Goal: Task Accomplishment & Management: Manage account settings

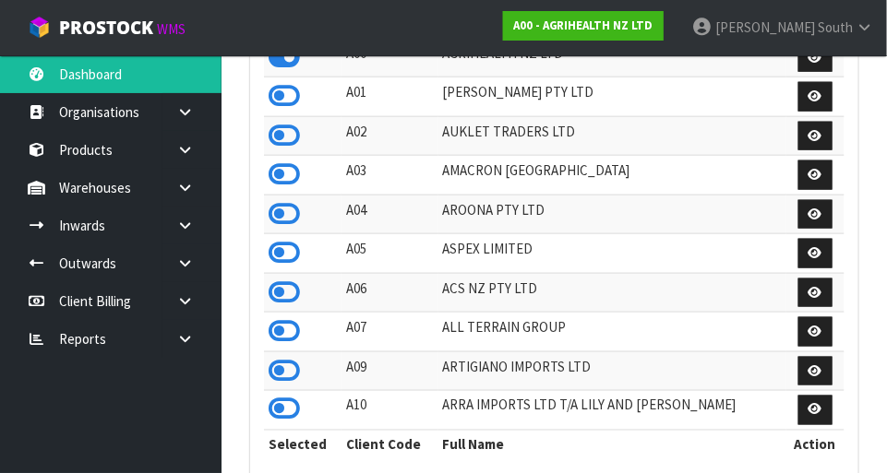
scroll to position [1456, 637]
click at [272, 246] on icon at bounding box center [283, 253] width 31 height 28
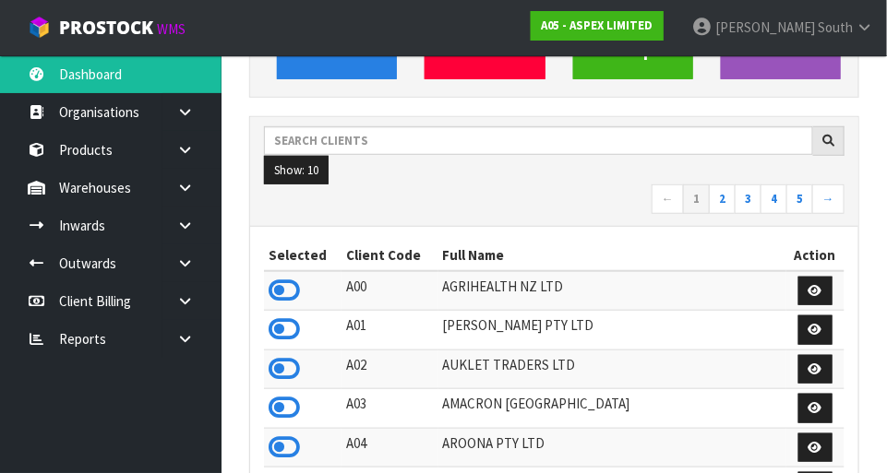
scroll to position [233, 0]
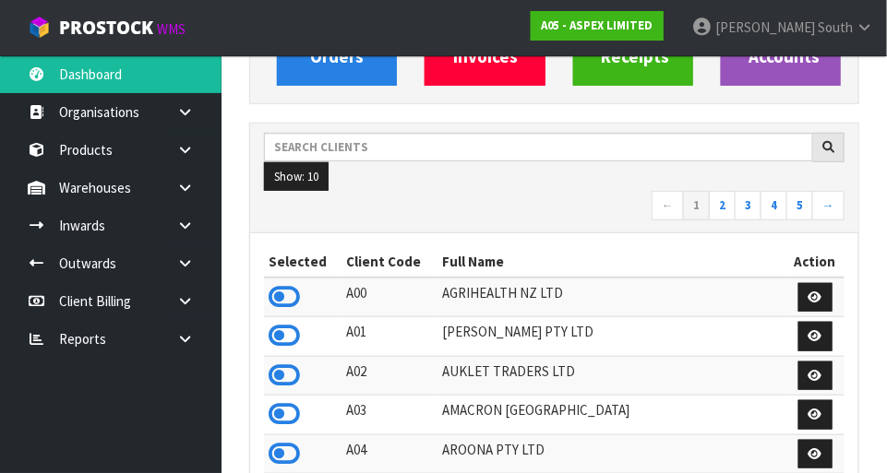
click at [182, 188] on icon at bounding box center [185, 188] width 18 height 14
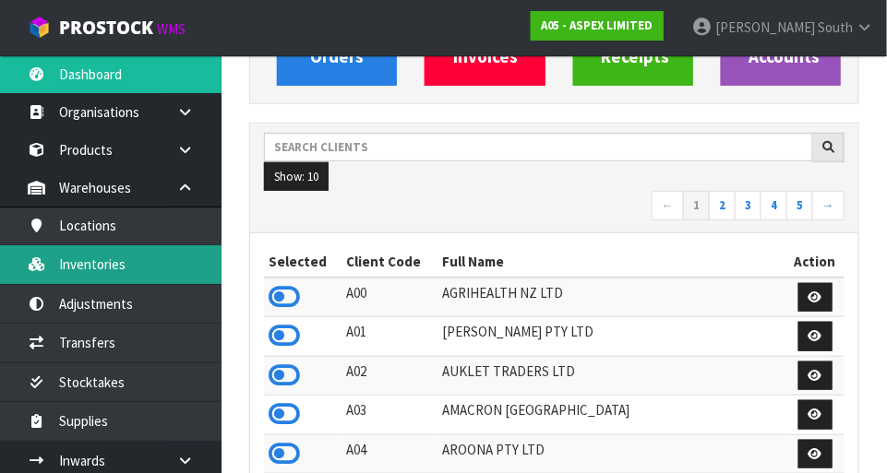
click at [141, 265] on link "Inventories" at bounding box center [110, 264] width 221 height 38
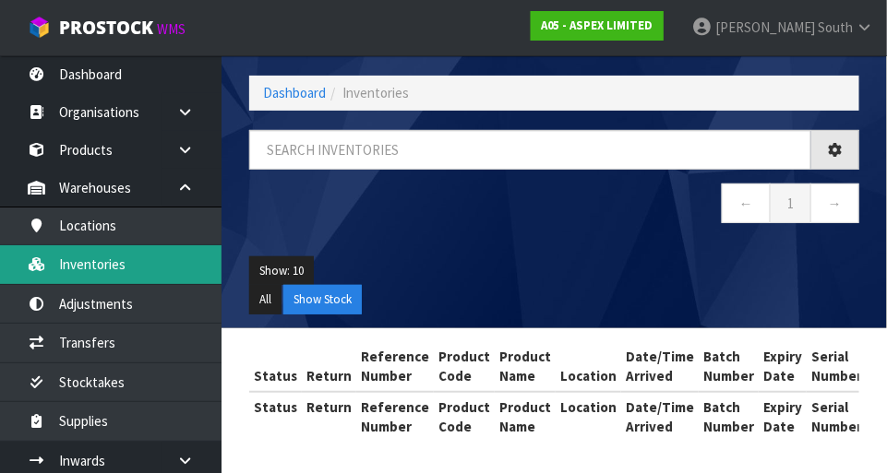
scroll to position [233, 0]
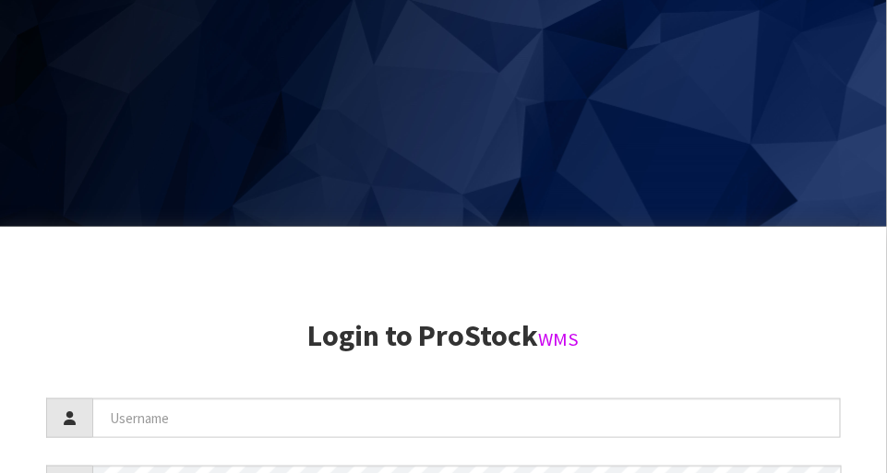
scroll to position [473, 0]
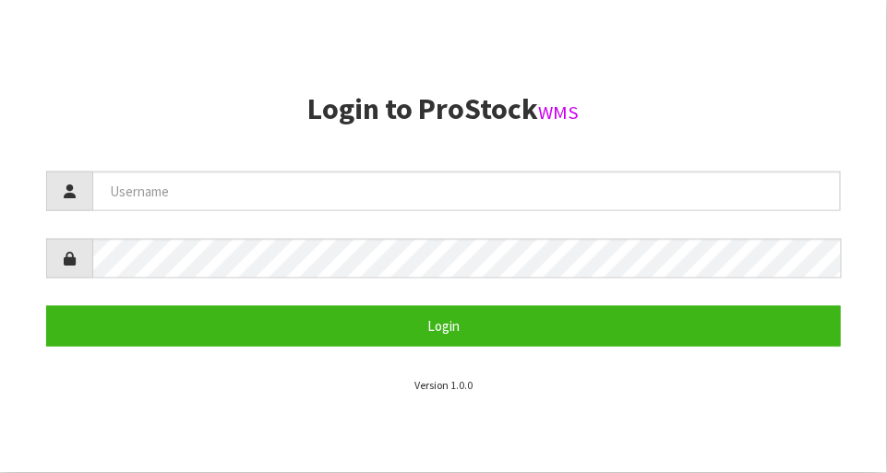
click at [724, 160] on section "Login to ProStock WMS Login Version 1.0.0" at bounding box center [443, 243] width 794 height 301
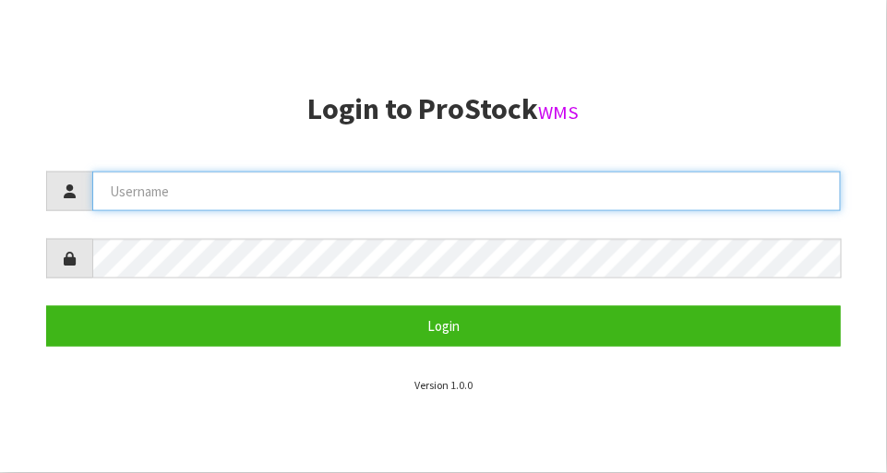
click at [124, 185] on input "text" at bounding box center [466, 192] width 748 height 40
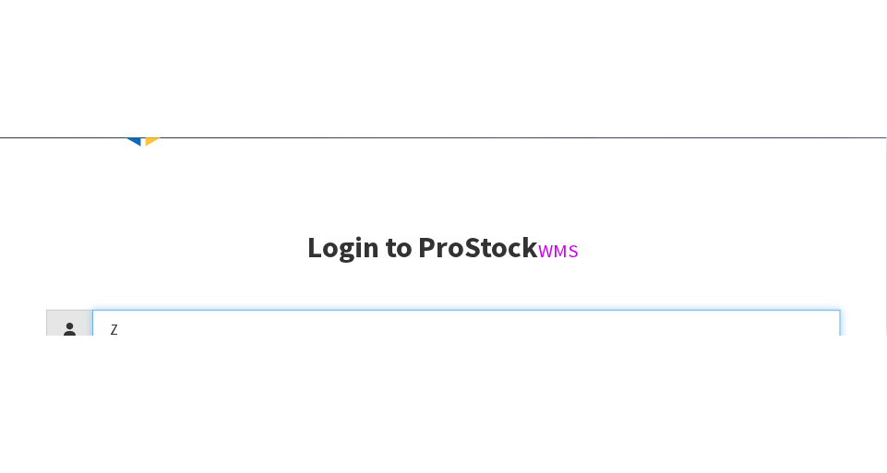
scroll to position [200, 0]
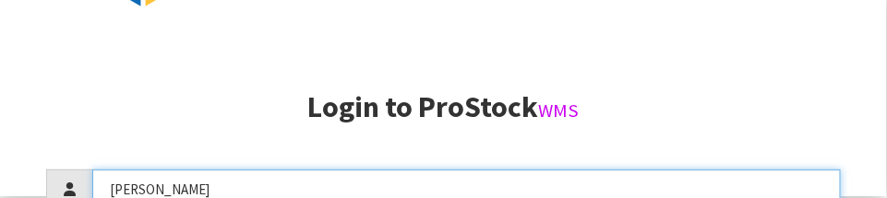
type input "Zackary"
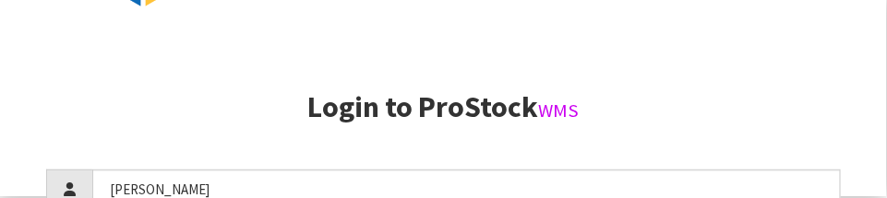
click at [783, 73] on aside "Login to ProStock WMS Zackary Login Version 1.0.0" at bounding box center [443, 97] width 887 height 198
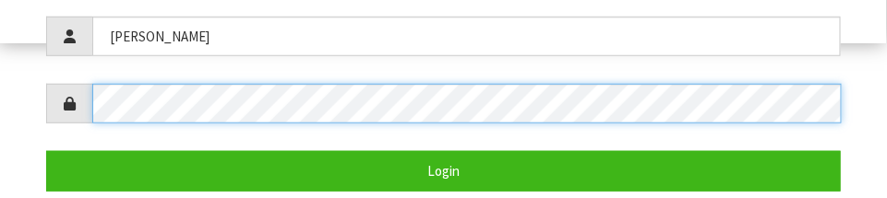
scroll to position [358, 0]
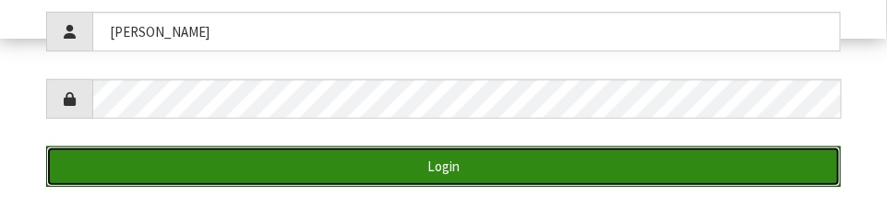
click at [681, 149] on button "Login" at bounding box center [443, 167] width 794 height 40
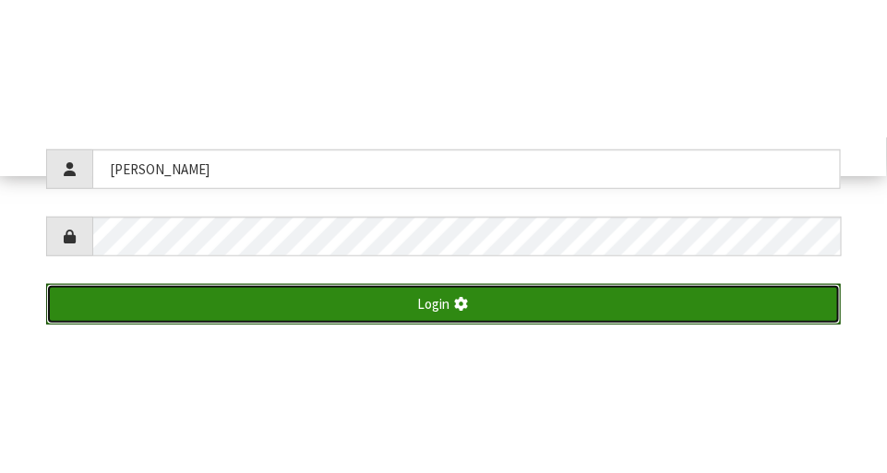
scroll to position [473, 0]
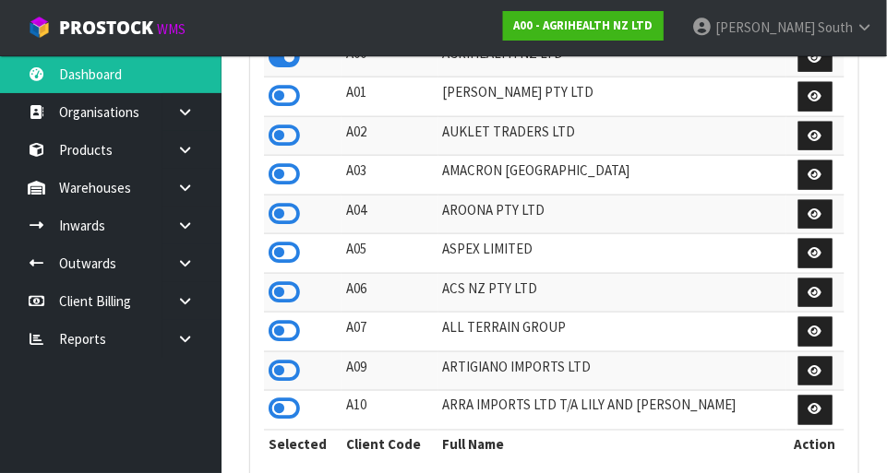
scroll to position [1456, 637]
click at [288, 244] on icon at bounding box center [283, 253] width 31 height 28
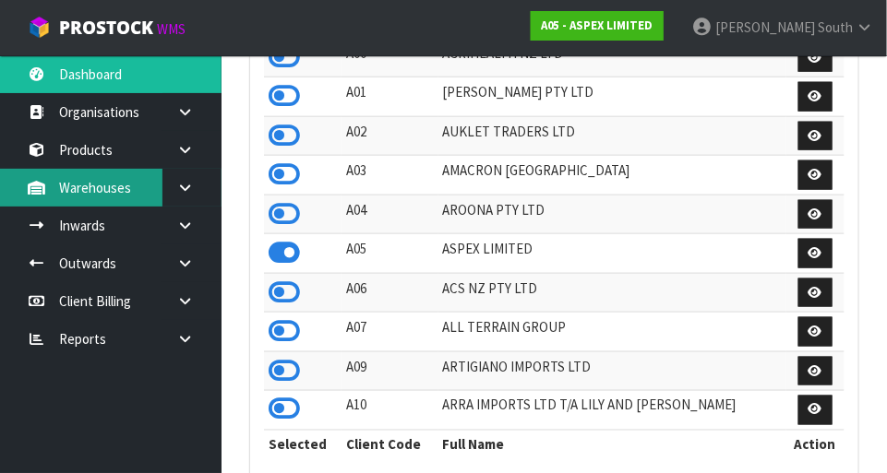
click at [141, 181] on link "Warehouses" at bounding box center [110, 188] width 221 height 38
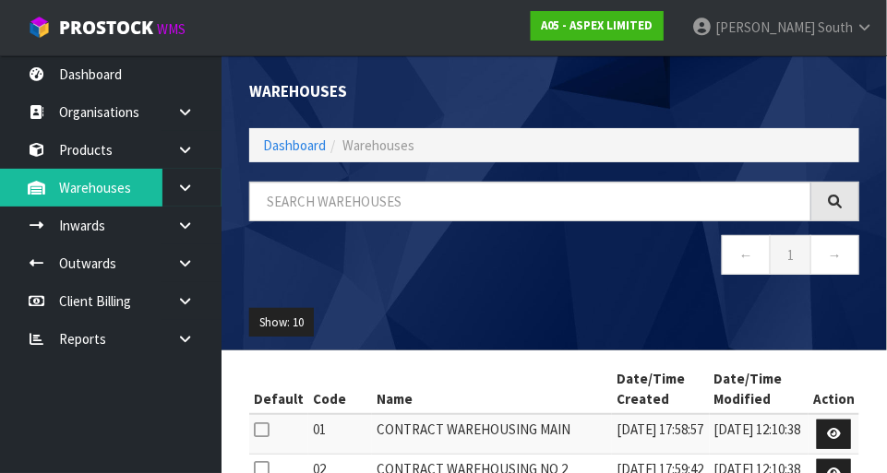
click at [182, 175] on div "Warehouses Dashboard Warehouses ← 1 → Show: 10 5 10 25 50 Default Code Name Dat…" at bounding box center [443, 406] width 887 height 813
click at [192, 191] on icon at bounding box center [185, 188] width 18 height 14
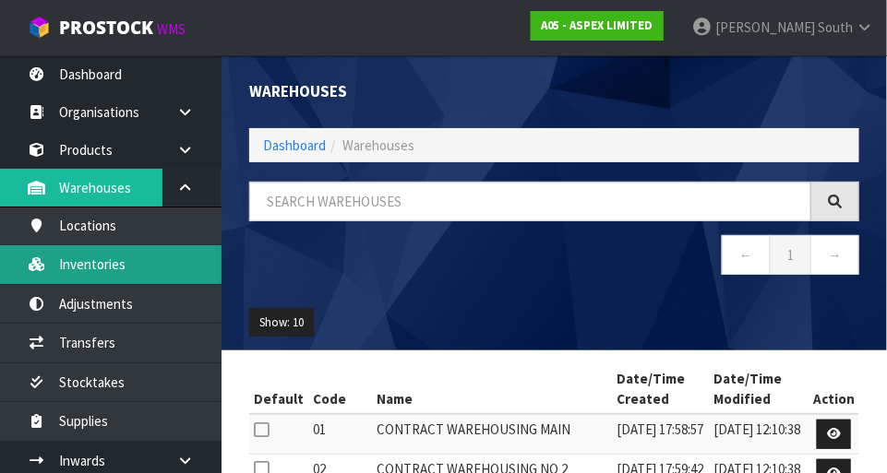
click at [133, 264] on link "Inventories" at bounding box center [110, 264] width 221 height 38
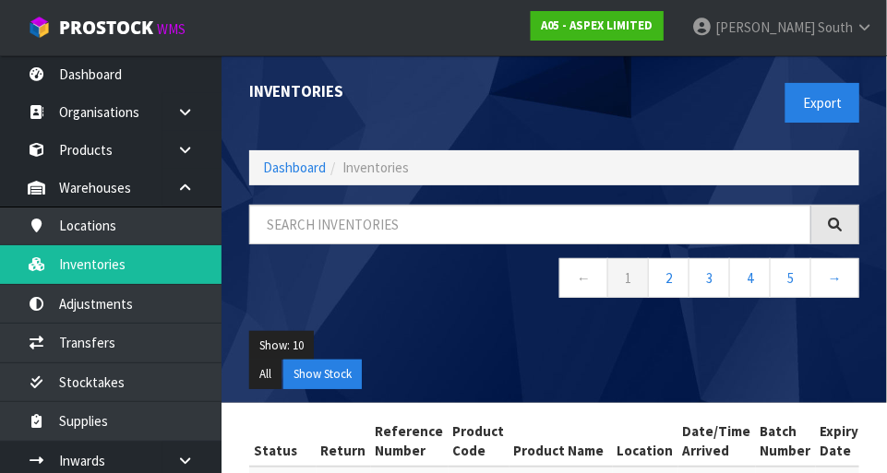
click at [186, 196] on link at bounding box center [191, 188] width 59 height 38
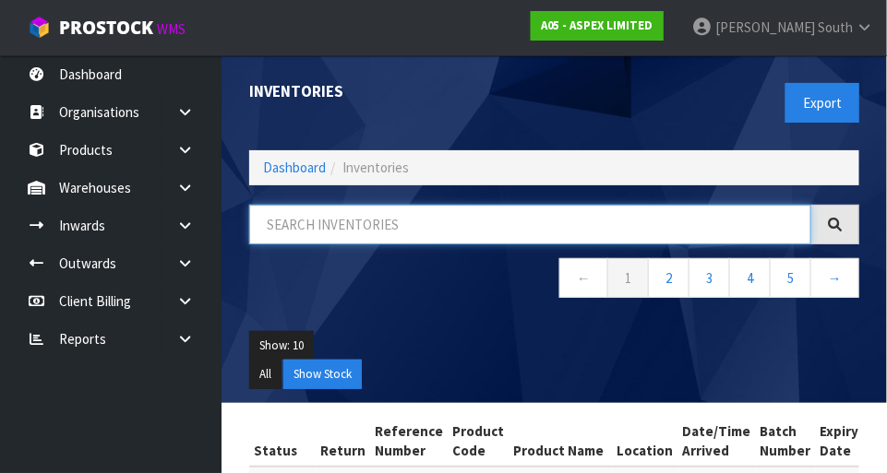
click at [316, 218] on input "text" at bounding box center [530, 225] width 562 height 40
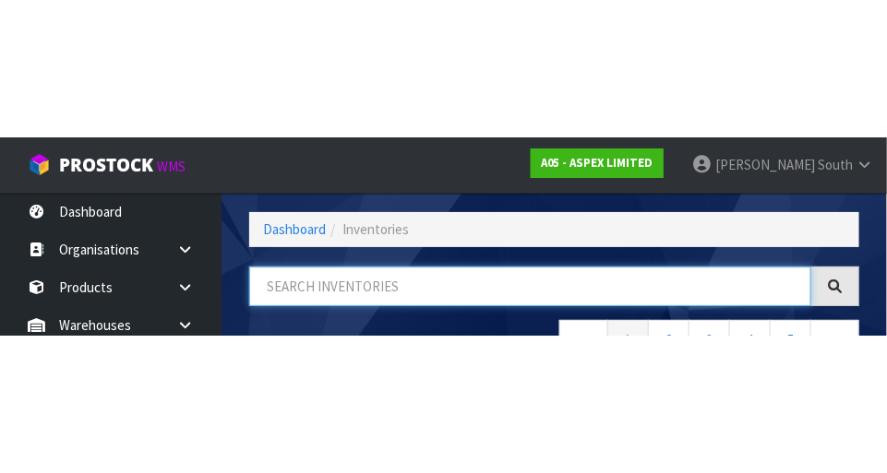
scroll to position [125, 0]
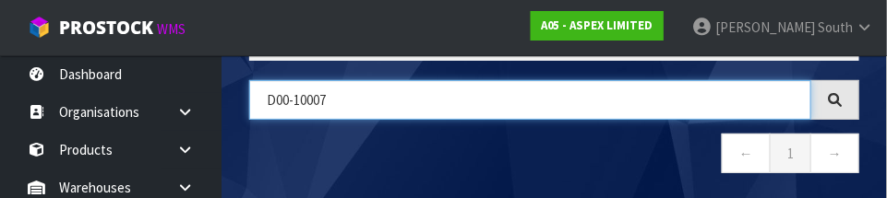
type input "D00-10007"
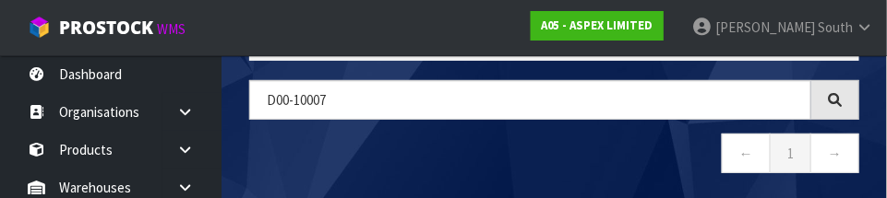
click at [293, 159] on nav "← 1 →" at bounding box center [554, 156] width 610 height 45
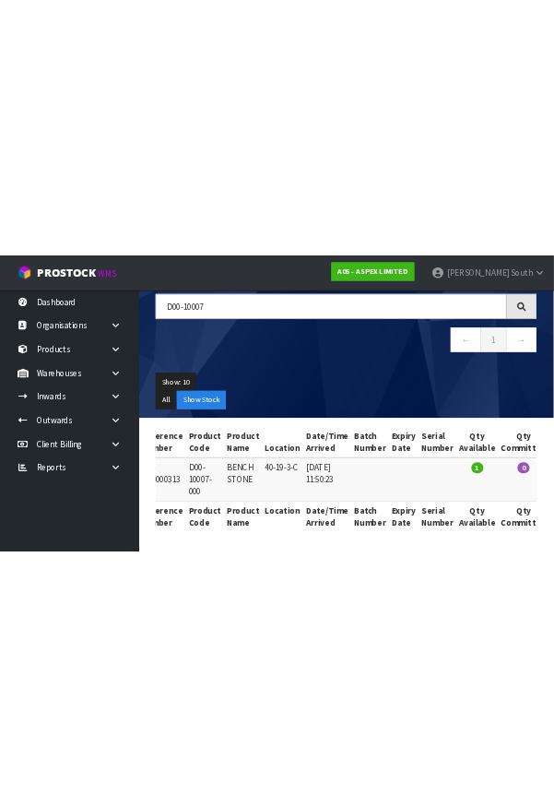
scroll to position [0, 0]
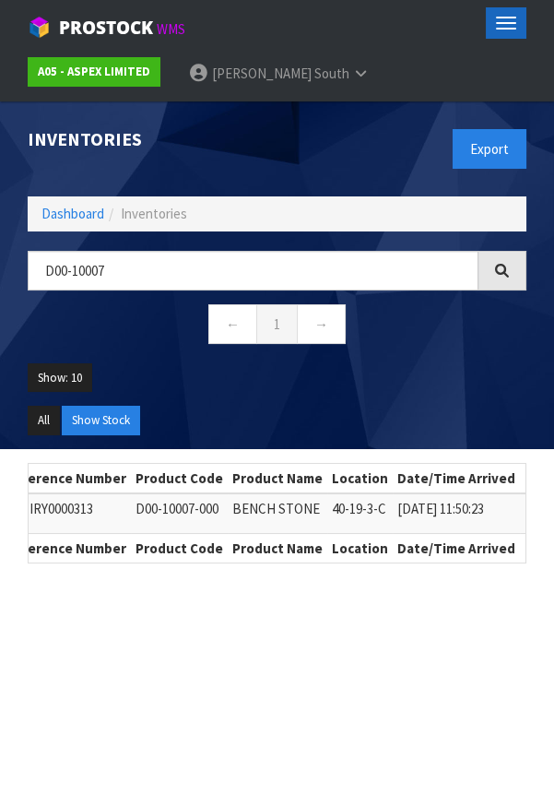
click at [521, 21] on button "Toggle navigation" at bounding box center [506, 22] width 41 height 31
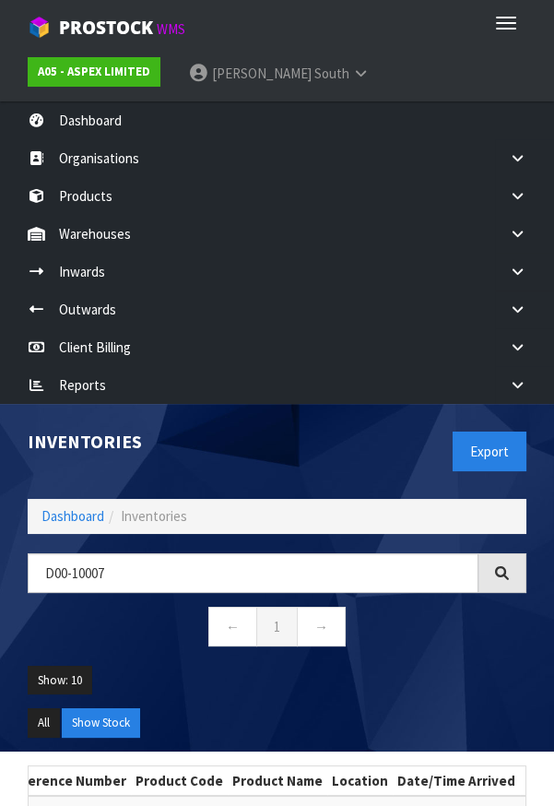
click at [352, 70] on icon at bounding box center [361, 73] width 18 height 14
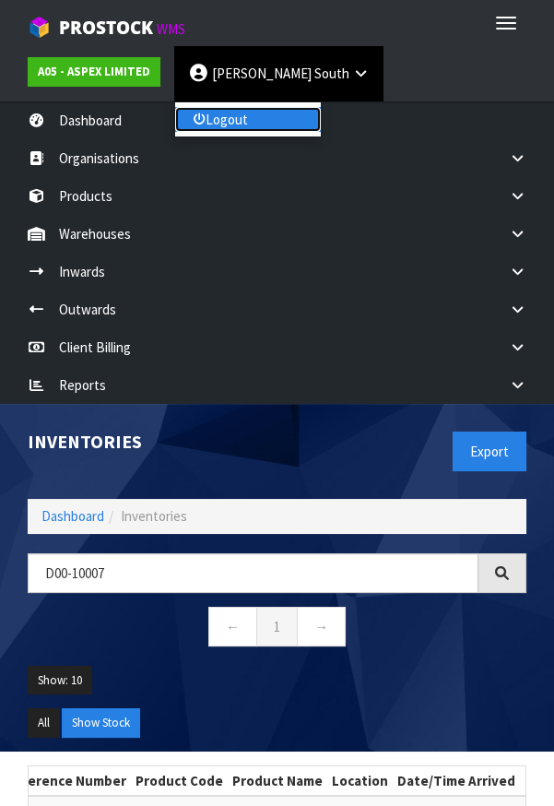
click at [274, 120] on link "Logout" at bounding box center [248, 119] width 146 height 25
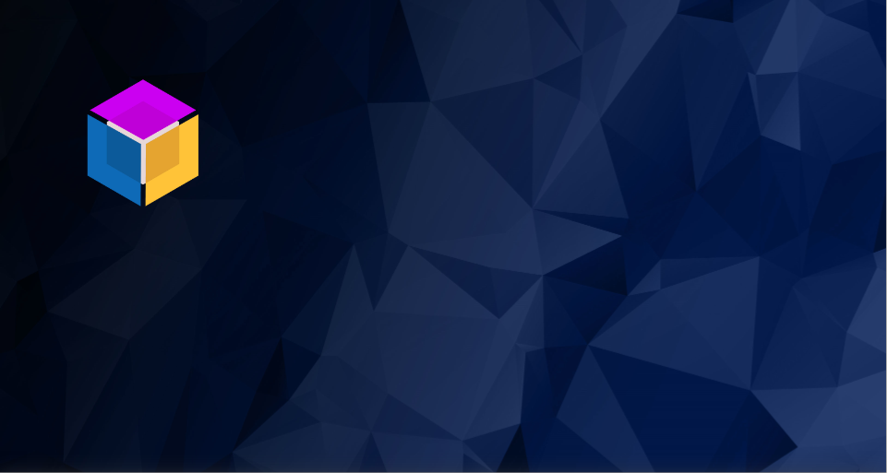
click at [553, 230] on section "P ro S tock WMS" at bounding box center [443, 236] width 887 height 473
click at [553, 237] on section "P ro S tock WMS" at bounding box center [443, 236] width 887 height 473
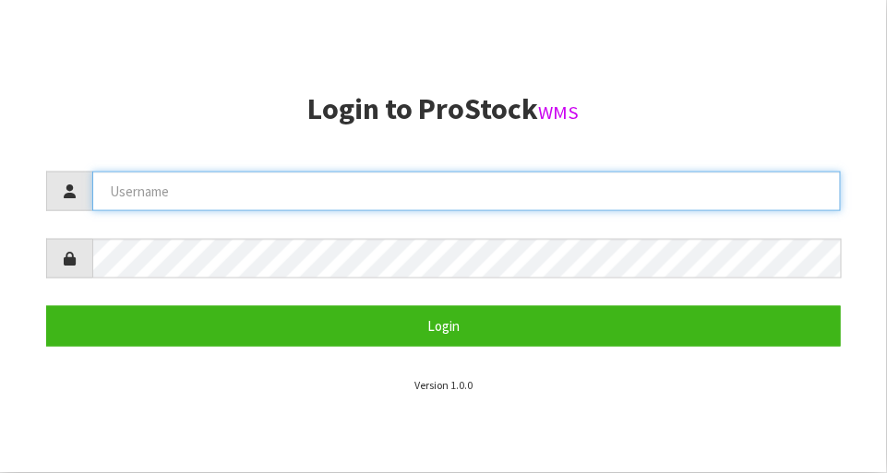
click at [169, 187] on input "text" at bounding box center [466, 192] width 748 height 40
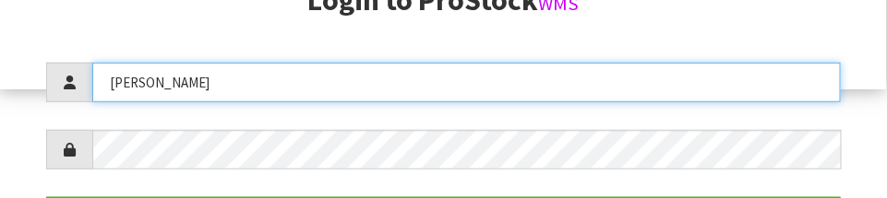
scroll to position [319, 0]
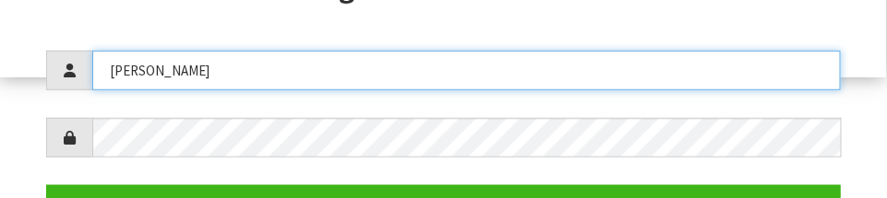
type input "[PERSON_NAME]"
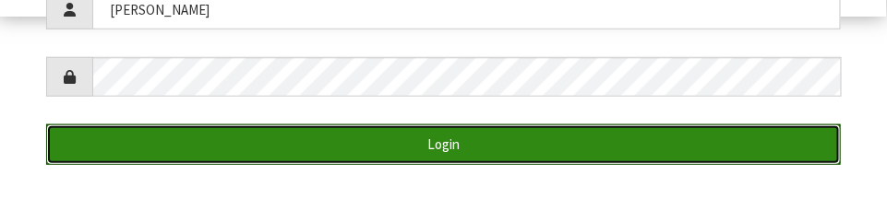
click at [115, 144] on button "Login" at bounding box center [443, 145] width 794 height 40
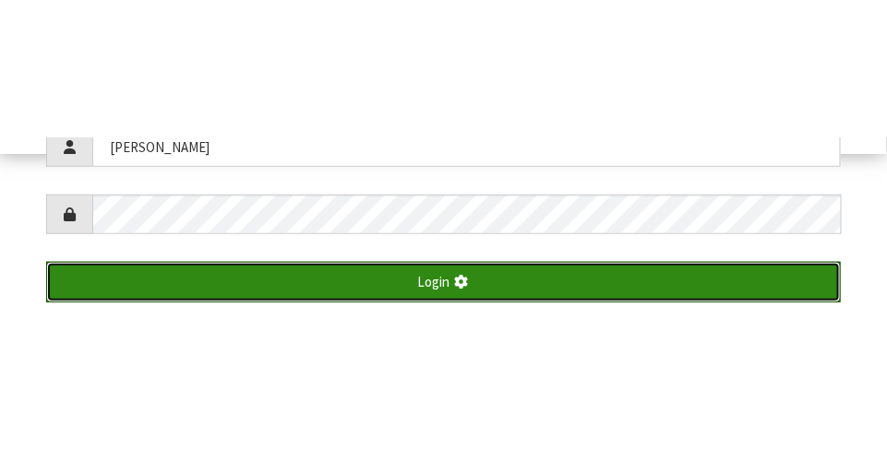
scroll to position [473, 0]
